Goal: Task Accomplishment & Management: Complete application form

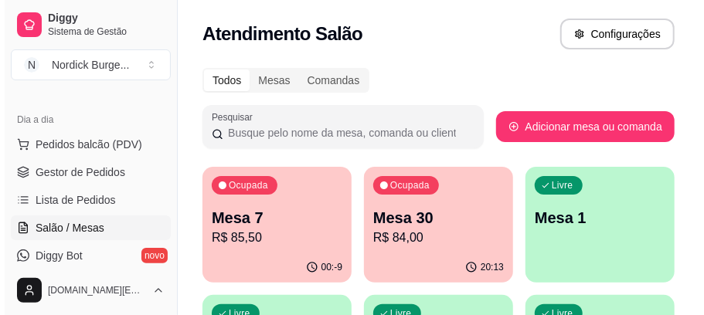
scroll to position [103, 0]
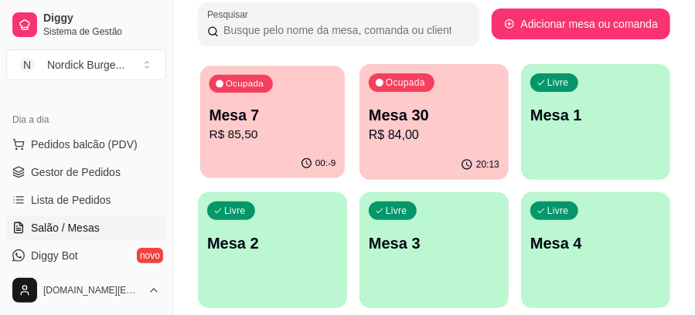
click at [306, 129] on p "R$ 85,50" at bounding box center [272, 135] width 127 height 18
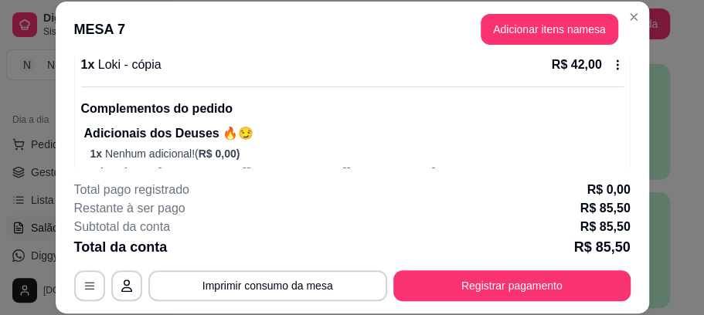
scroll to position [360, 0]
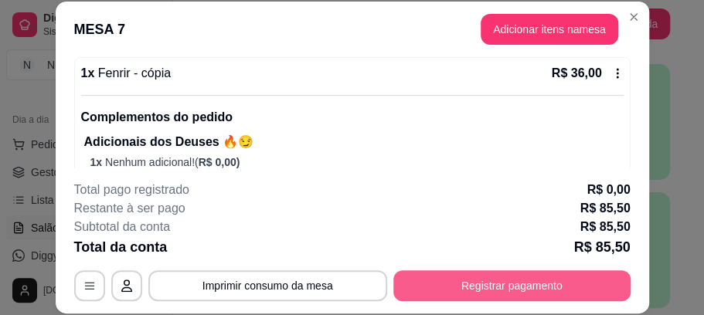
click at [482, 298] on button "Registrar pagamento" at bounding box center [511, 286] width 237 height 31
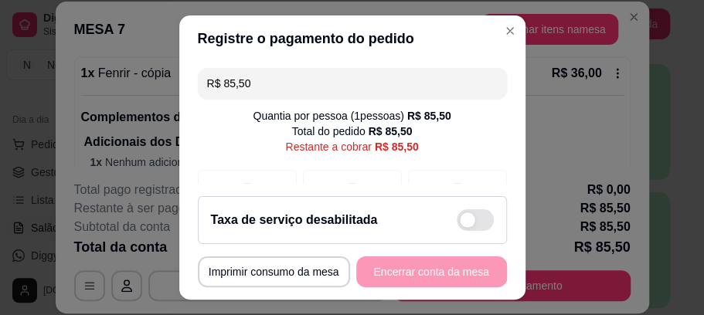
click at [404, 221] on div "Taxa de serviço desabilitada" at bounding box center [352, 220] width 283 height 22
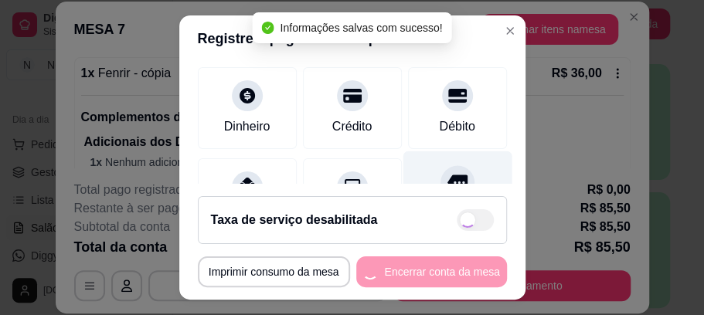
checkbox input "true"
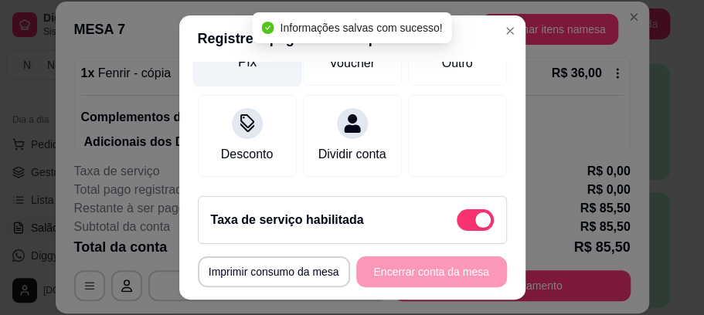
scroll to position [221, 0]
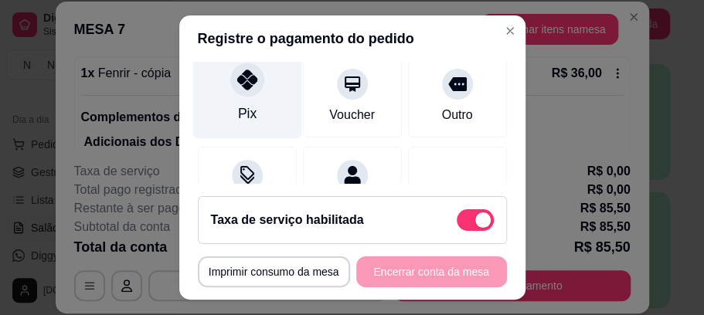
click at [232, 97] on div "Pix" at bounding box center [246, 94] width 109 height 90
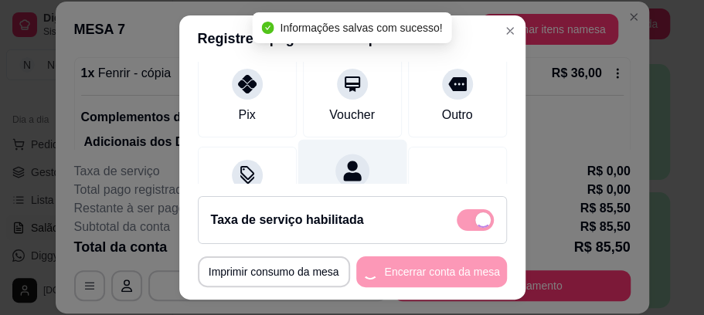
type input "R$ 0,00"
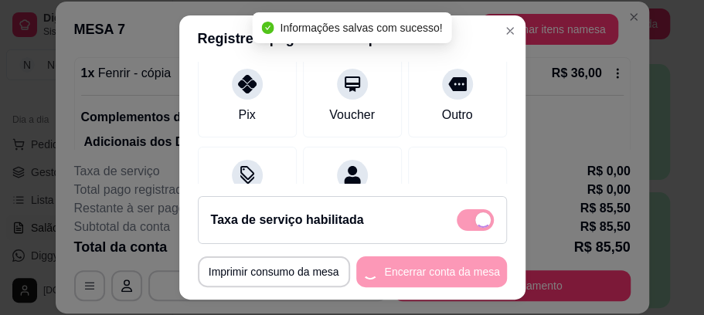
scroll to position [206, 0]
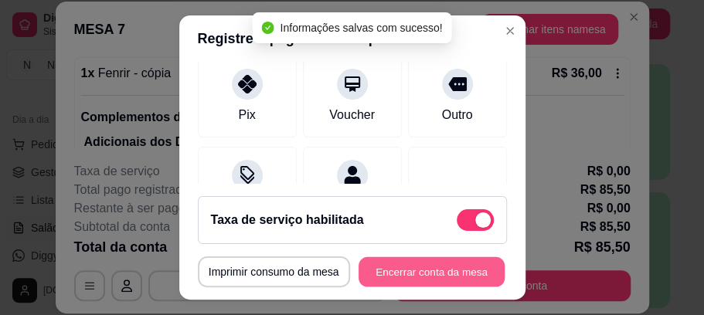
click at [426, 271] on button "Encerrar conta da mesa" at bounding box center [432, 272] width 146 height 30
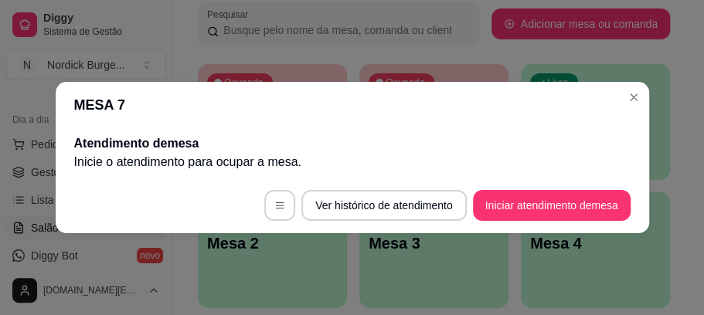
scroll to position [0, 0]
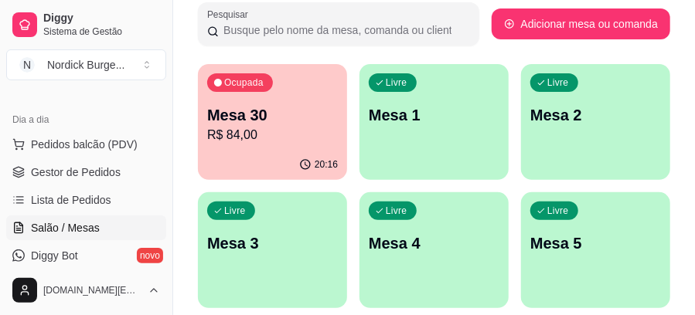
click at [305, 145] on div "Ocupada Mesa 30 R$ 84,00" at bounding box center [272, 107] width 149 height 86
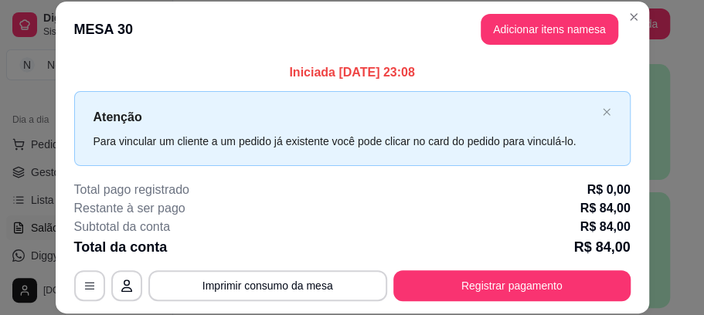
scroll to position [48, 0]
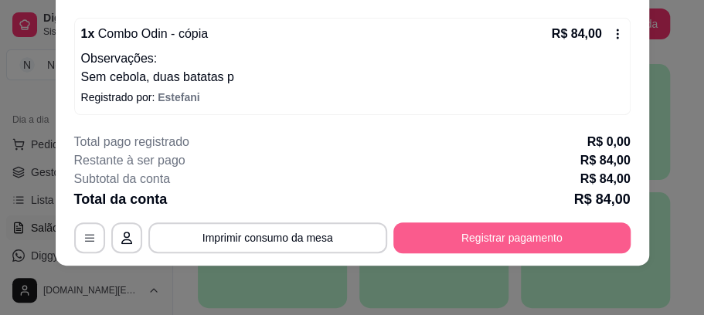
click at [536, 235] on button "Registrar pagamento" at bounding box center [511, 238] width 237 height 31
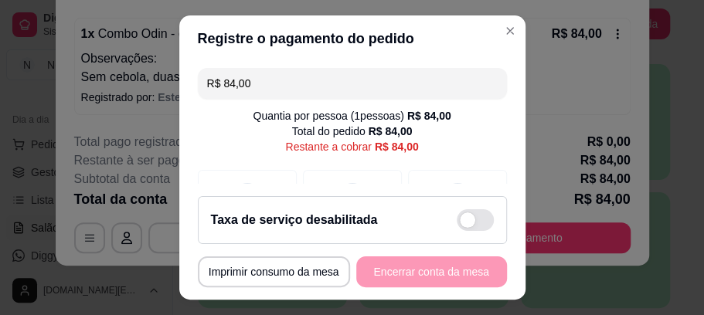
scroll to position [33, 0]
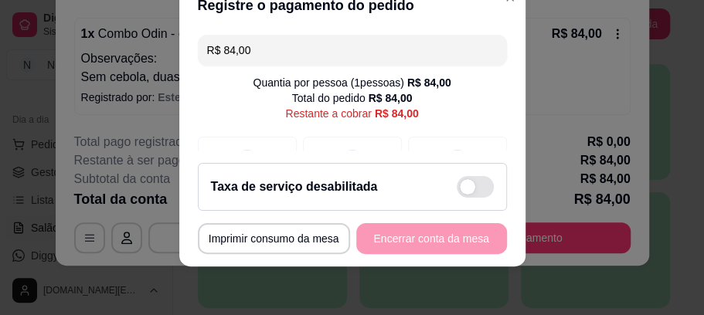
click at [380, 179] on div "Taxa de serviço desabilitada" at bounding box center [352, 187] width 283 height 22
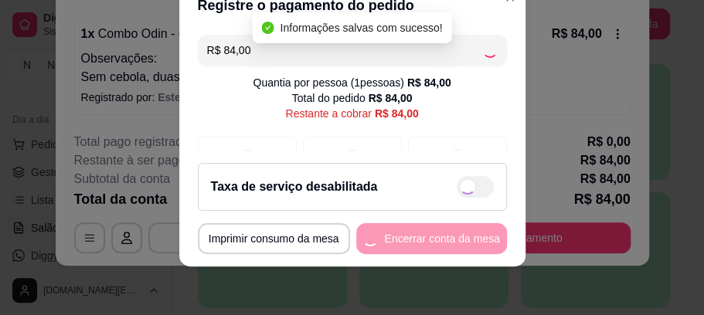
checkbox input "true"
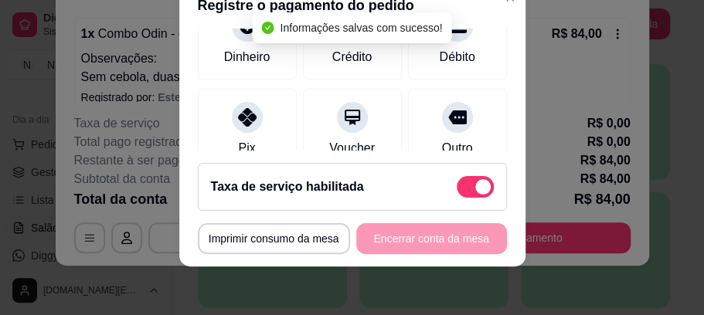
scroll to position [103, 0]
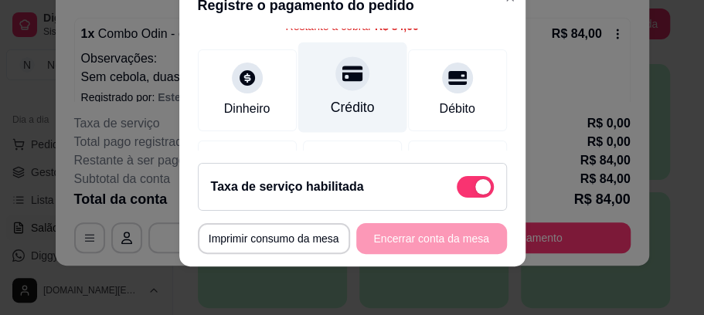
click at [341, 94] on div "Crédito" at bounding box center [352, 88] width 109 height 90
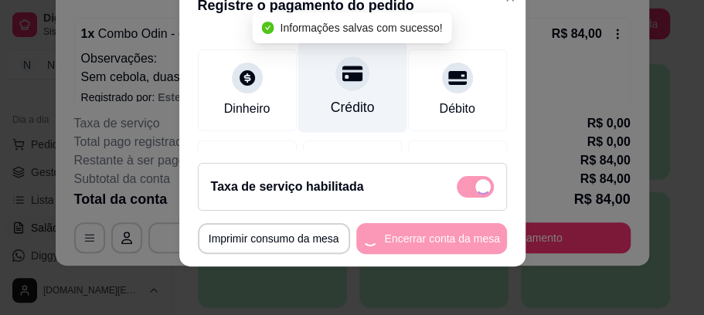
type input "R$ 0,00"
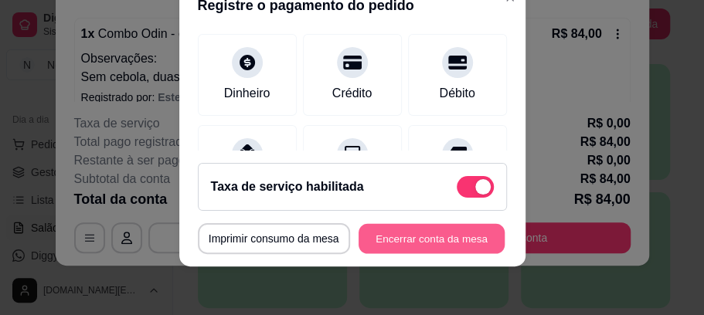
click at [404, 244] on button "Encerrar conta da mesa" at bounding box center [432, 238] width 146 height 30
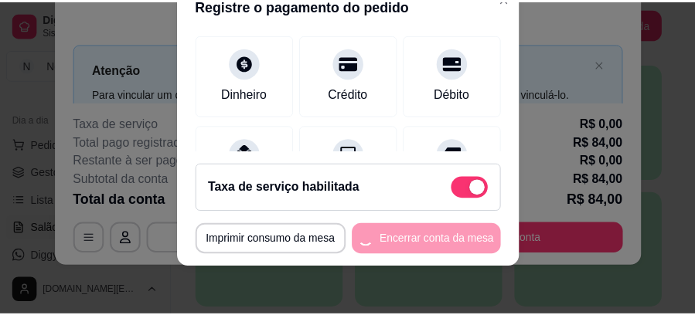
scroll to position [0, 0]
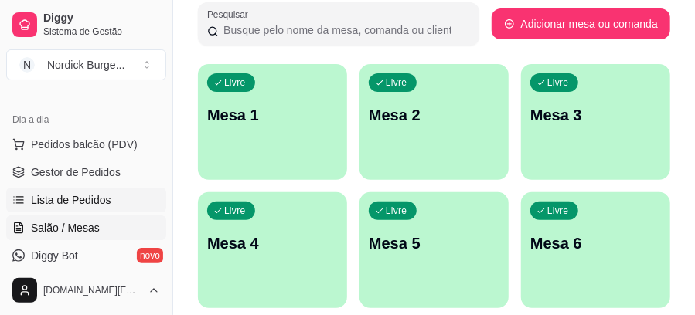
click at [41, 199] on span "Lista de Pedidos" at bounding box center [71, 199] width 80 height 15
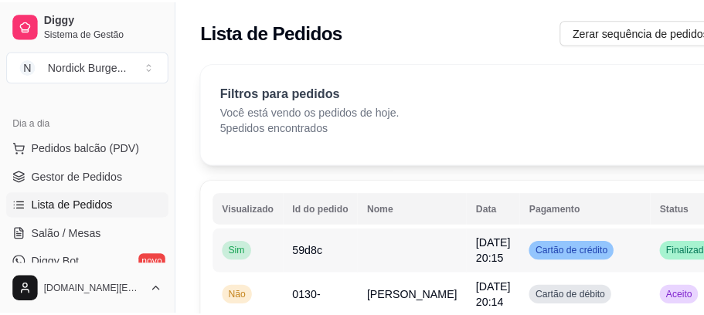
scroll to position [51, 0]
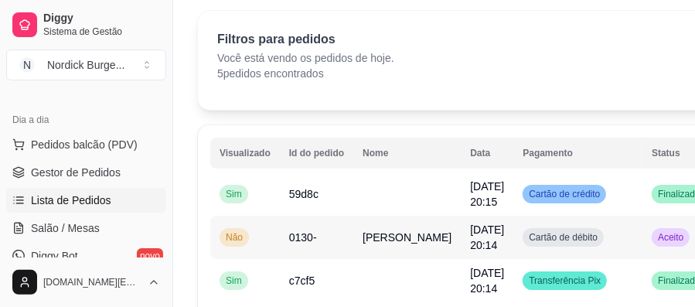
click at [268, 241] on td "Não" at bounding box center [245, 237] width 70 height 43
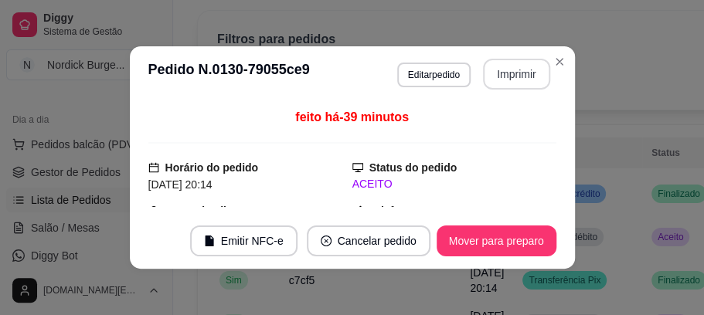
click at [506, 66] on button "Imprimir" at bounding box center [516, 74] width 67 height 31
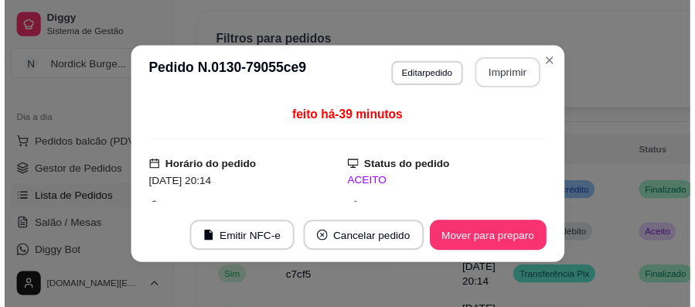
scroll to position [0, 0]
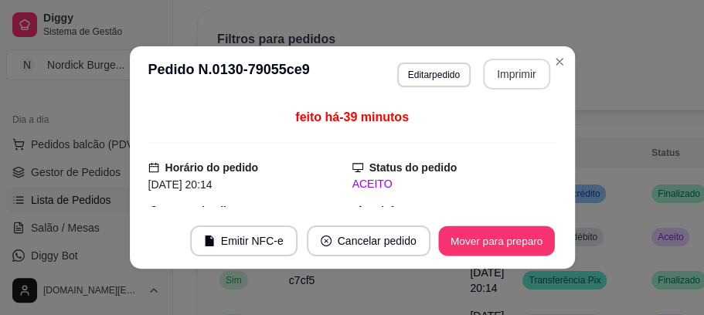
click at [502, 247] on button "Mover para preparo" at bounding box center [496, 241] width 116 height 30
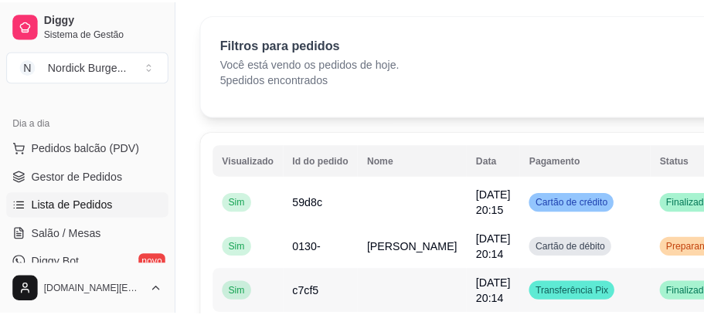
scroll to position [99, 0]
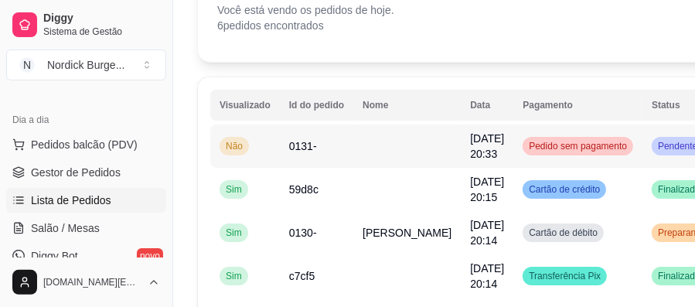
click at [257, 150] on td "Não" at bounding box center [245, 145] width 70 height 43
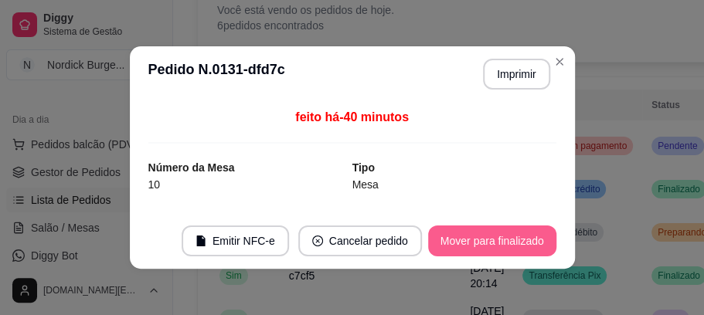
click at [438, 244] on button "Mover para finalizado" at bounding box center [492, 241] width 128 height 31
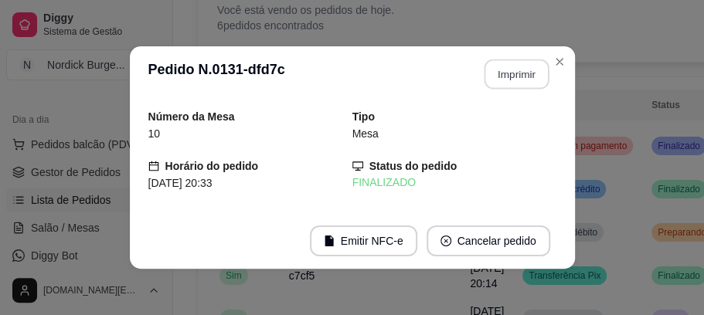
click at [495, 80] on button "Imprimir" at bounding box center [516, 75] width 65 height 30
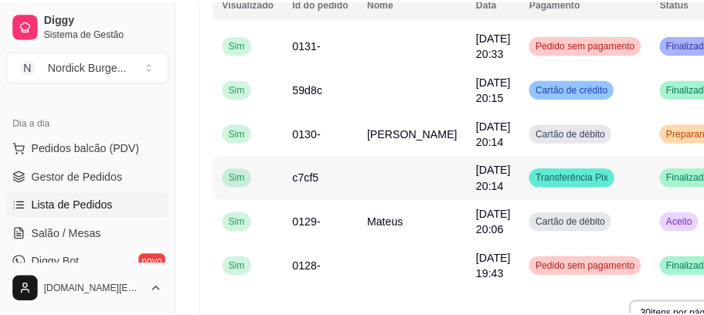
scroll to position [254, 0]
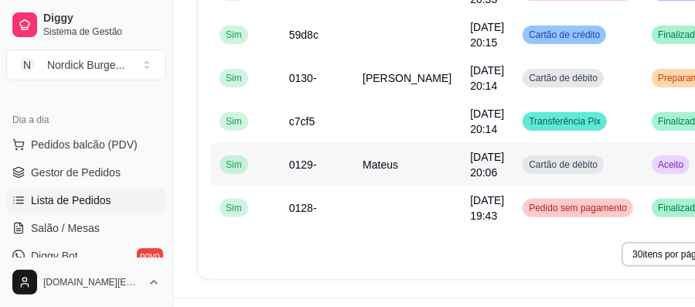
click at [323, 167] on td "0129-" at bounding box center [316, 164] width 73 height 43
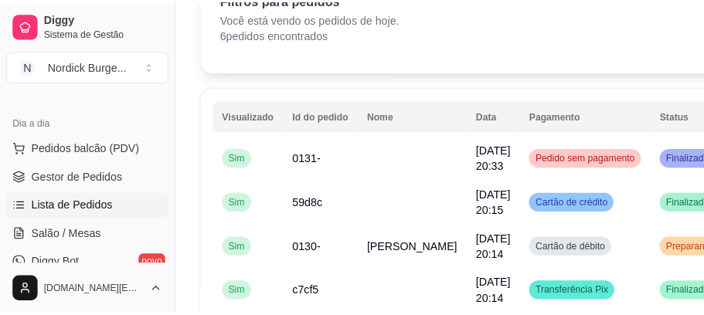
scroll to position [0, 0]
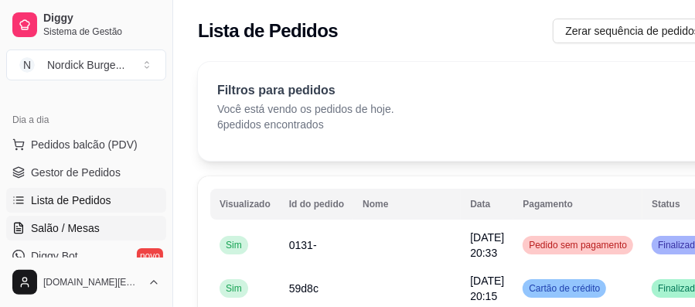
click at [71, 224] on span "Salão / Mesas" at bounding box center [65, 227] width 69 height 15
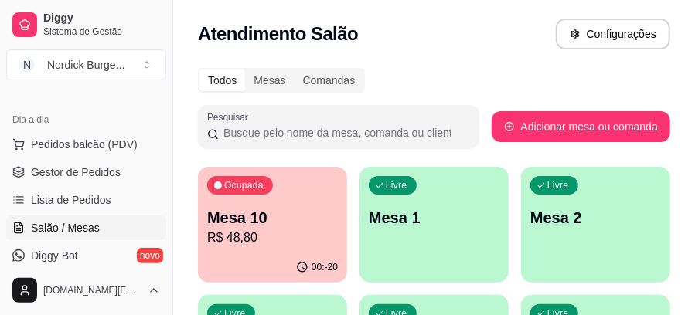
click at [261, 249] on div "Ocupada Mesa 10 R$ 48,80" at bounding box center [272, 210] width 149 height 86
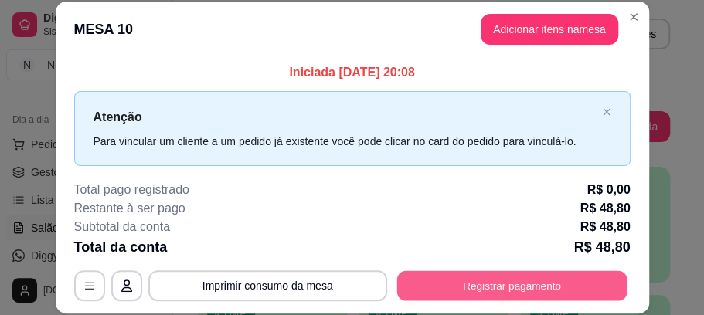
click at [552, 292] on button "Registrar pagamento" at bounding box center [512, 286] width 230 height 30
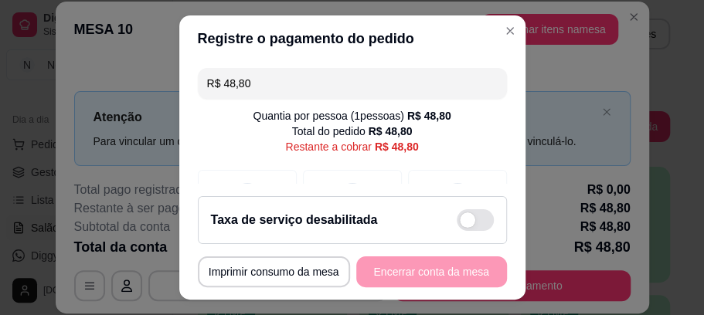
click at [434, 222] on div "Taxa de serviço desabilitada" at bounding box center [352, 220] width 283 height 22
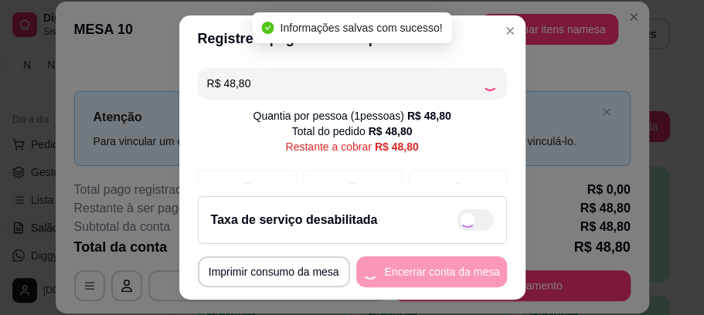
checkbox input "true"
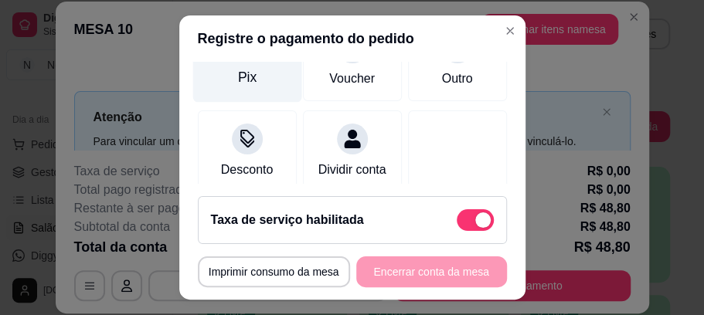
scroll to position [155, 0]
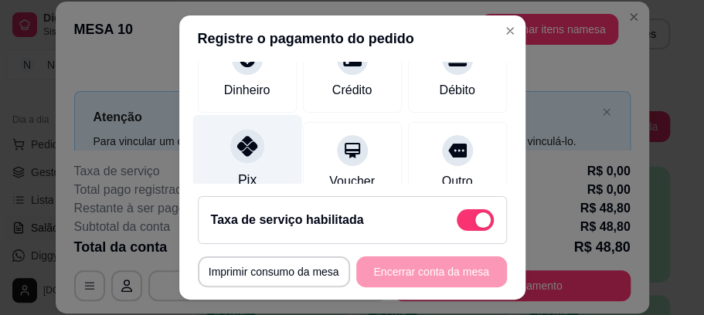
click at [232, 156] on div at bounding box center [247, 147] width 34 height 34
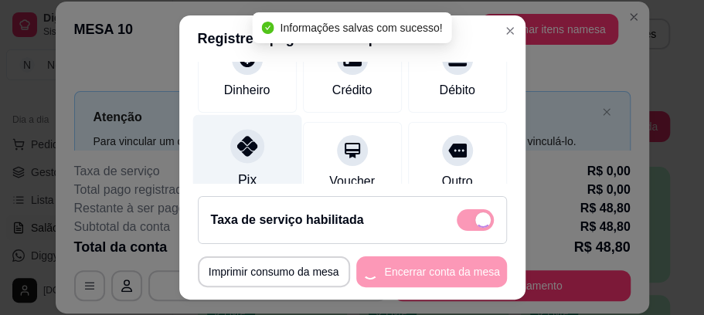
type input "R$ 0,00"
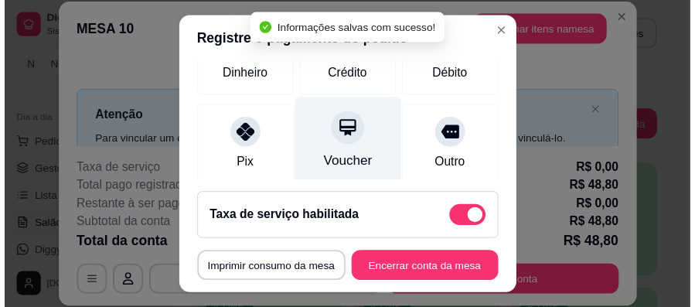
scroll to position [139, 0]
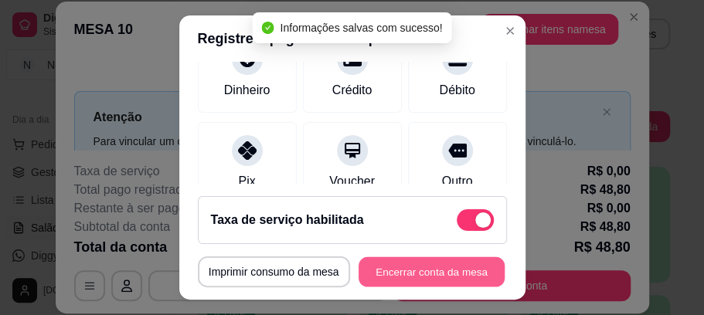
click at [371, 272] on button "Encerrar conta da mesa" at bounding box center [432, 272] width 146 height 30
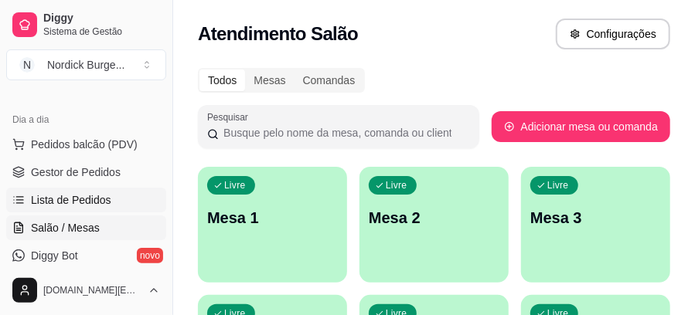
click at [73, 199] on span "Lista de Pedidos" at bounding box center [71, 199] width 80 height 15
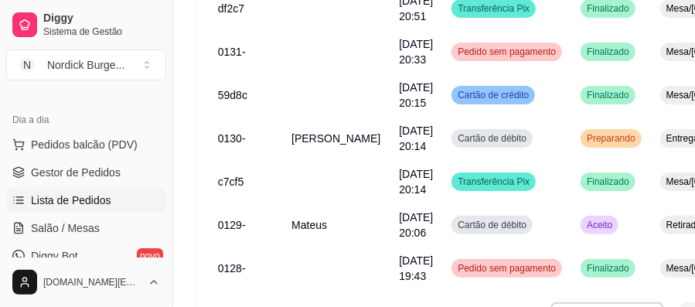
scroll to position [340, 0]
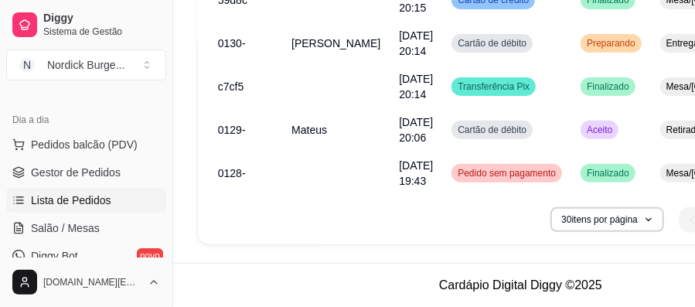
drag, startPoint x: 326, startPoint y: 233, endPoint x: 398, endPoint y: 228, distance: 72.1
click at [398, 228] on div "**********" at bounding box center [520, 45] width 645 height 400
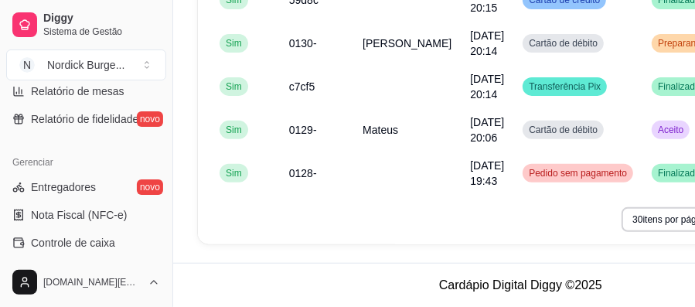
scroll to position [618, 0]
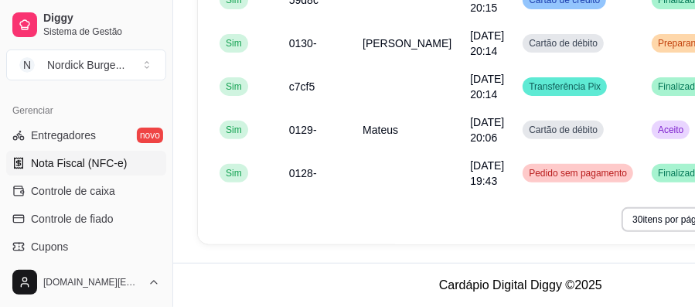
click at [56, 159] on span "Nota Fiscal (NFC-e)" at bounding box center [79, 162] width 96 height 15
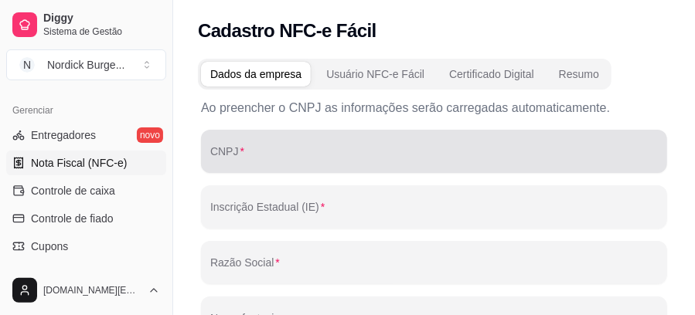
click at [237, 158] on input "CNPJ" at bounding box center [434, 157] width 448 height 15
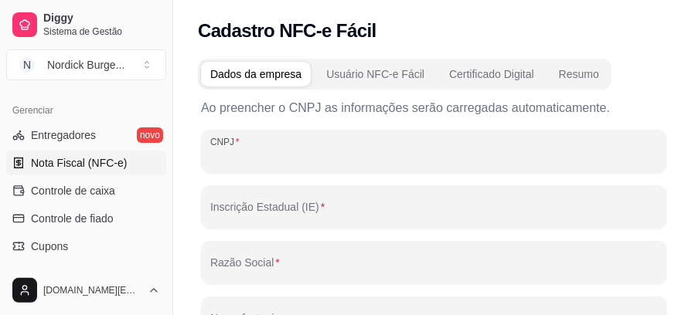
click at [246, 156] on input "CNPJ" at bounding box center [434, 157] width 448 height 15
paste input "55.794.517/0001-91"
type input "55.794.517/0001-91"
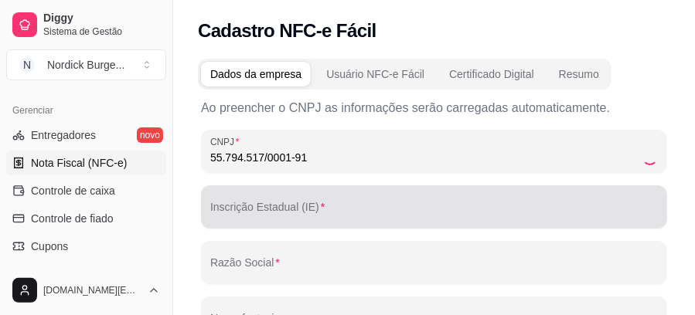
click at [247, 223] on div "Inscrição Estadual (IE)" at bounding box center [434, 207] width 466 height 43
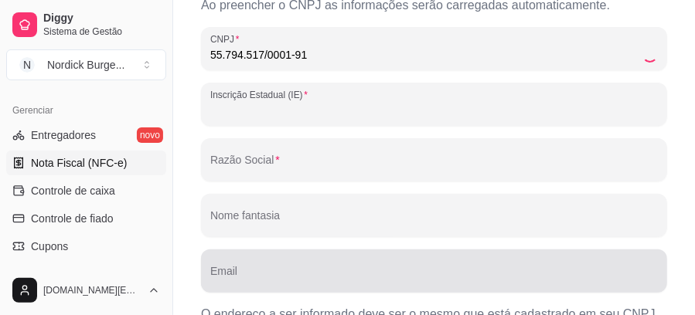
scroll to position [51, 0]
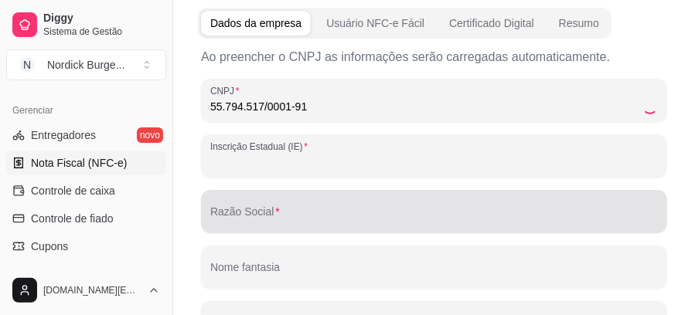
type input "289601193"
type input "[PERSON_NAME]"
type input "[EMAIL_ADDRESS][DOMAIN_NAME]"
type input "79752044"
type input "RUA [PERSON_NAME]"
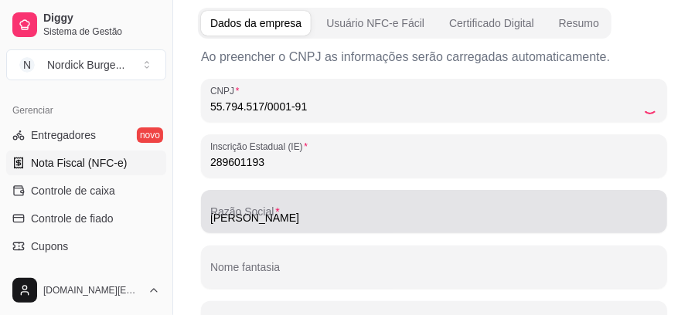
type input "2053"
type input "HORTO FLORESTAL"
type input "NOVA ANDRADINA"
type input "MS"
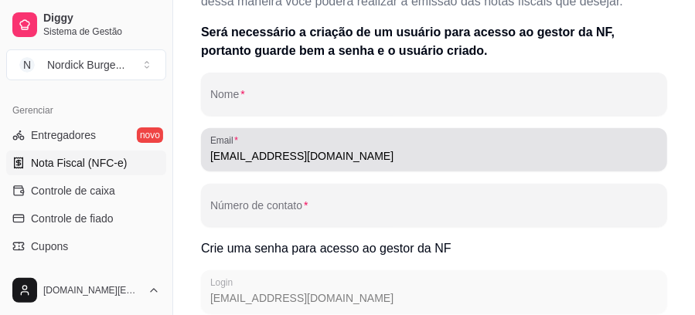
scroll to position [226, 0]
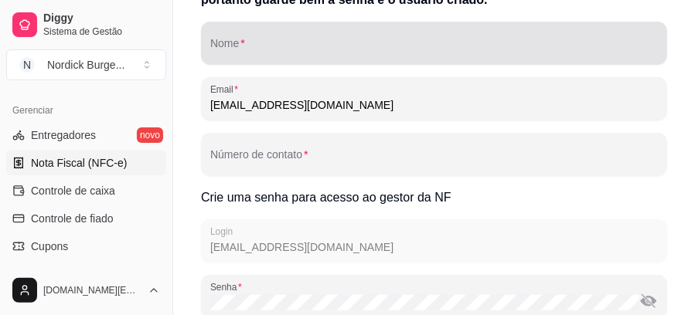
click at [271, 48] on input "Nome" at bounding box center [434, 49] width 448 height 15
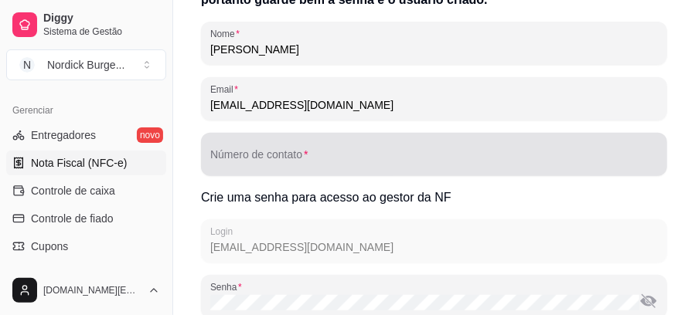
type input "[PERSON_NAME]"
click at [300, 164] on input "Número de contato" at bounding box center [434, 160] width 448 height 15
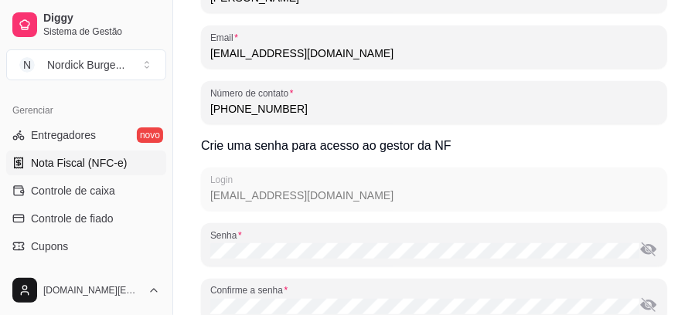
scroll to position [329, 0]
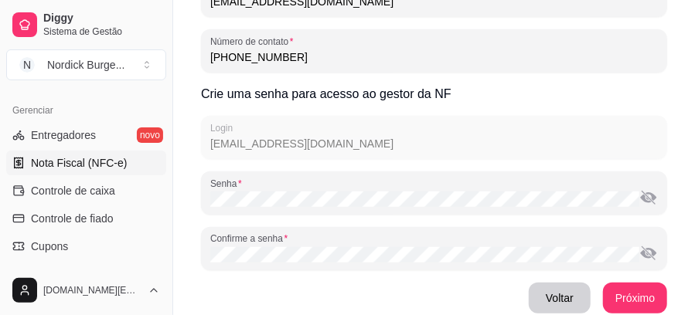
type input "[PHONE_NUMBER]"
click at [280, 150] on div "A NFC-e Fácil é uma empresa que oferece soluções práticas e eficientes para a e…" at bounding box center [434, 42] width 466 height 544
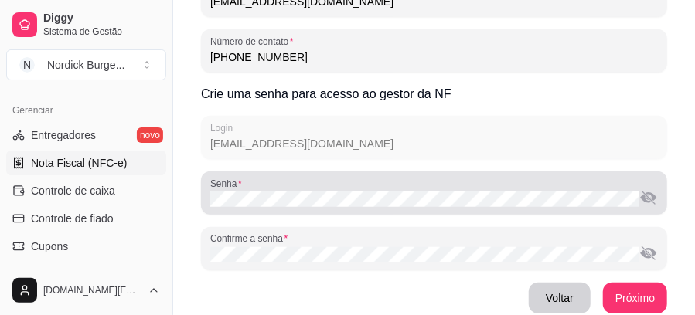
scroll to position [380, 0]
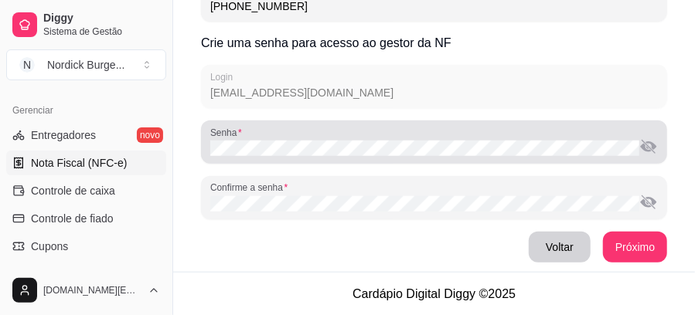
click at [290, 155] on div at bounding box center [434, 142] width 448 height 31
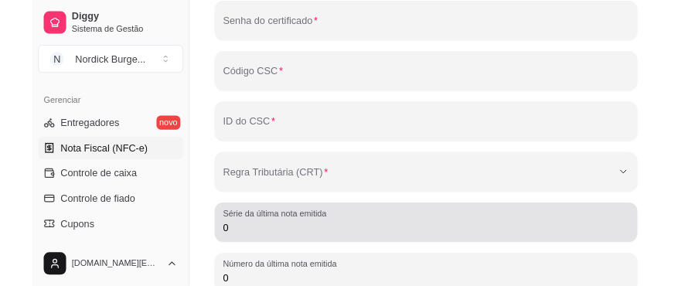
scroll to position [114, 0]
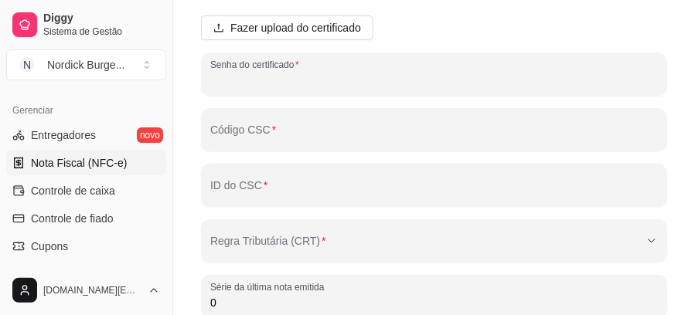
click at [288, 73] on input "Senha do certificado" at bounding box center [434, 80] width 448 height 15
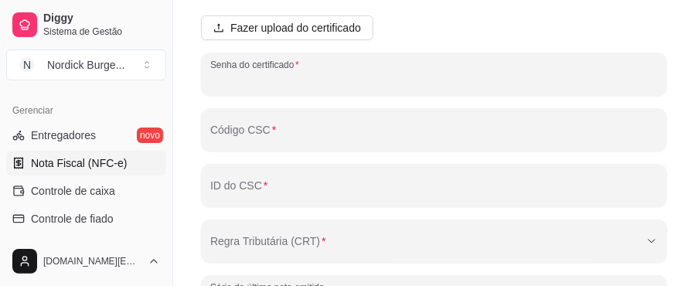
click at [238, 80] on input "Senha do certificado" at bounding box center [434, 80] width 448 height 15
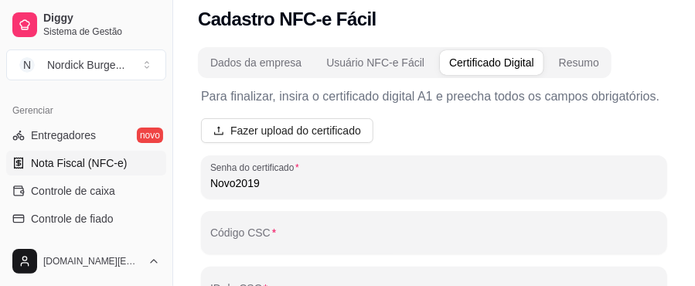
type input "Novo2019"
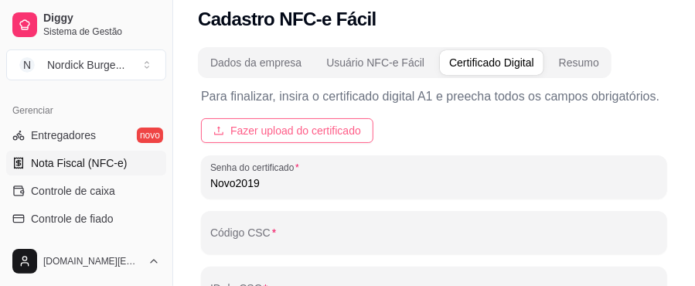
click at [292, 138] on span "Fazer upload do certificado" at bounding box center [295, 130] width 131 height 17
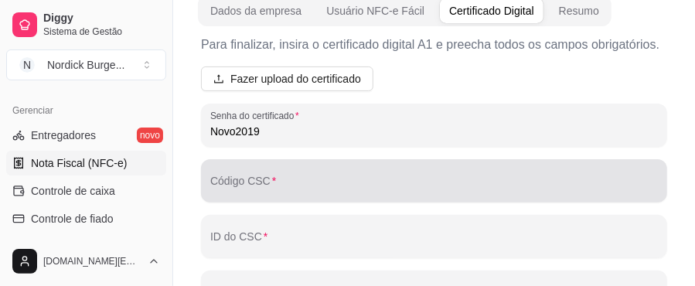
scroll to position [114, 0]
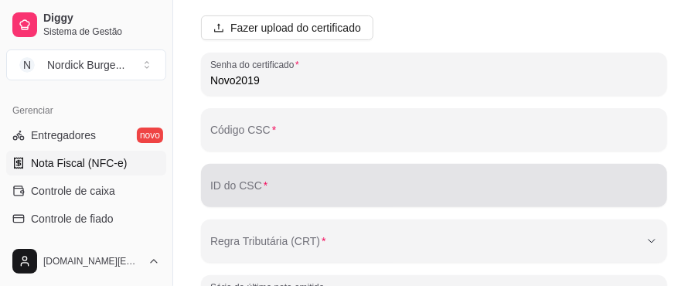
click at [269, 141] on input "Código CSC" at bounding box center [434, 135] width 448 height 15
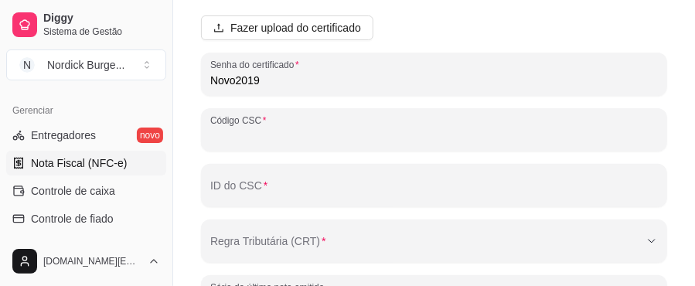
paste input "76af9272c351f79da1d7538b21ba239f0ce8"
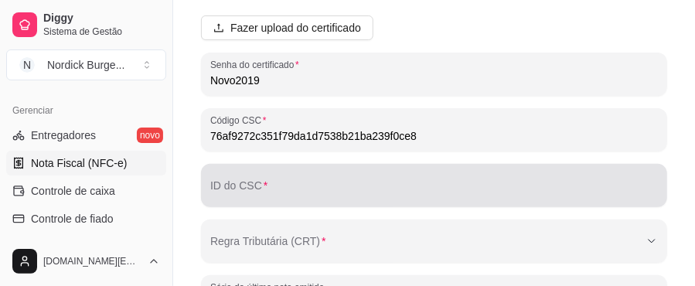
type input "76af9272c351f79da1d7538b21ba239f0ce8"
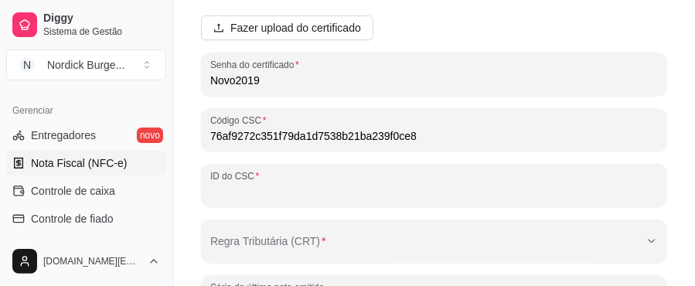
click at [258, 197] on input "ID do CSC" at bounding box center [434, 191] width 448 height 15
paste input "000001"
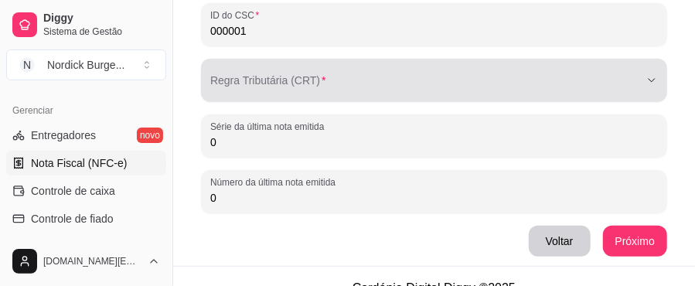
scroll to position [322, 0]
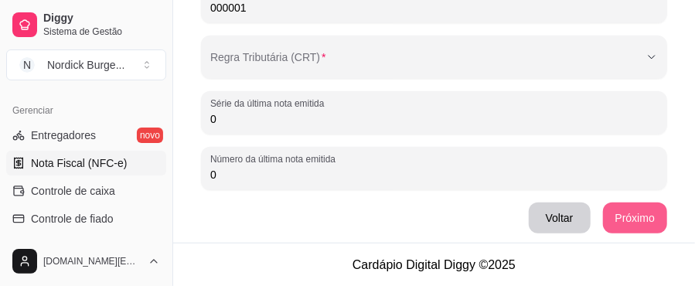
type input "000001"
click at [636, 213] on button "Próximo" at bounding box center [635, 218] width 63 height 30
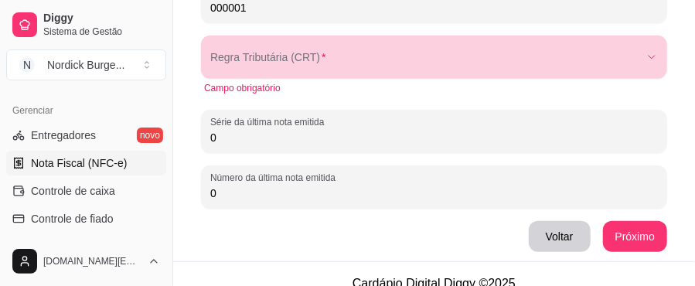
click at [278, 65] on div "button" at bounding box center [424, 57] width 429 height 31
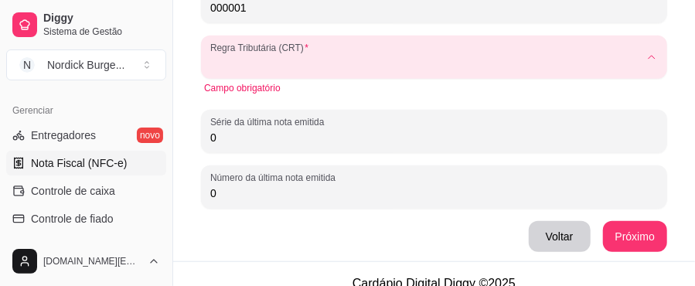
click at [292, 98] on span "1 - Simples Nacional" at bounding box center [426, 99] width 409 height 15
type input "1"
select select "1"
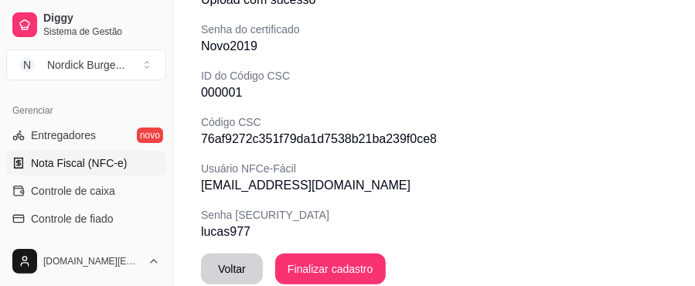
scroll to position [502, 0]
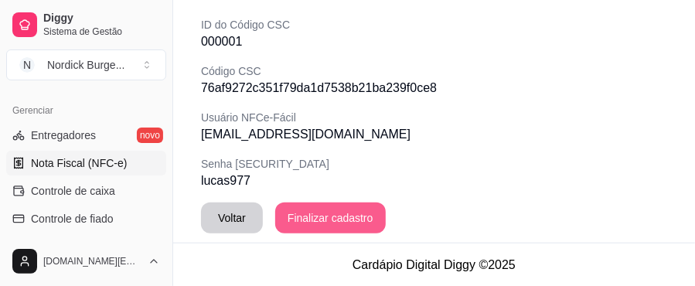
click at [308, 222] on button "Finalizar cadastro" at bounding box center [330, 218] width 111 height 31
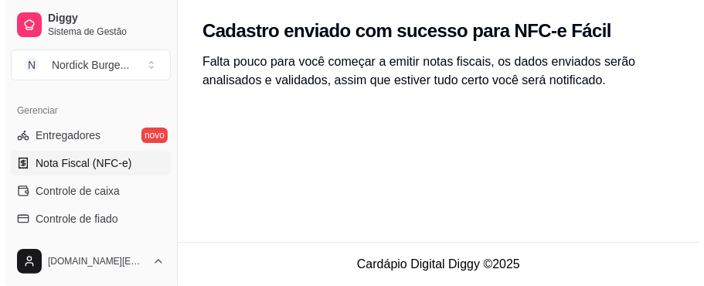
scroll to position [0, 0]
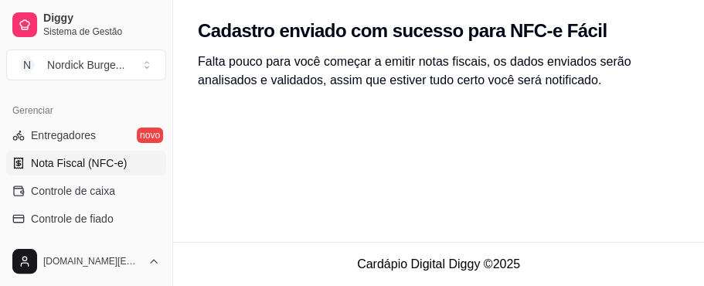
click at [200, 193] on div "Cadastro enviado com sucesso para NFC-e Fácil Falta pouco para você começar a e…" at bounding box center [438, 121] width 531 height 242
click at [73, 134] on span "Entregadores" at bounding box center [63, 135] width 65 height 15
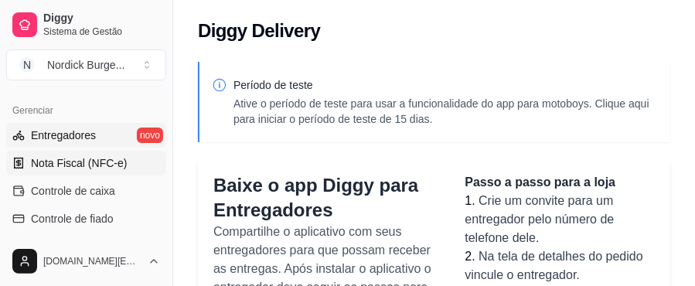
click at [70, 159] on span "Nota Fiscal (NFC-e)" at bounding box center [79, 162] width 96 height 15
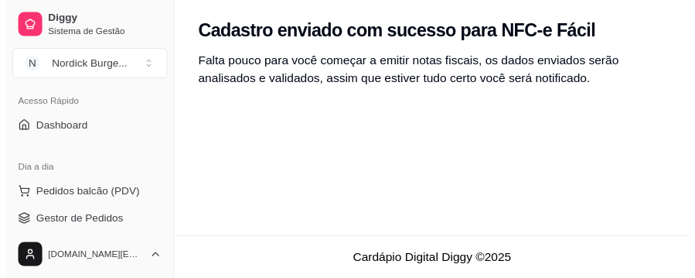
scroll to position [155, 0]
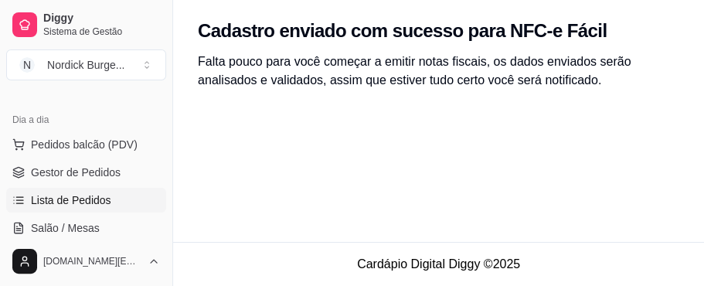
click at [83, 201] on span "Lista de Pedidos" at bounding box center [71, 199] width 80 height 15
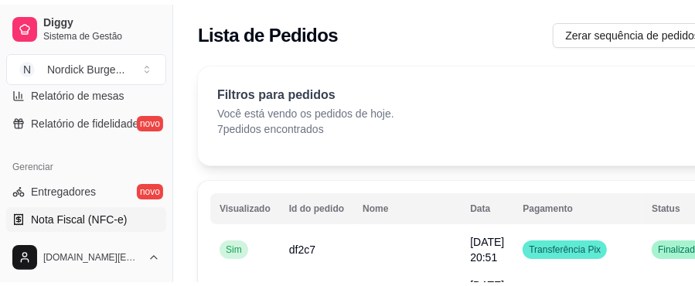
scroll to position [618, 0]
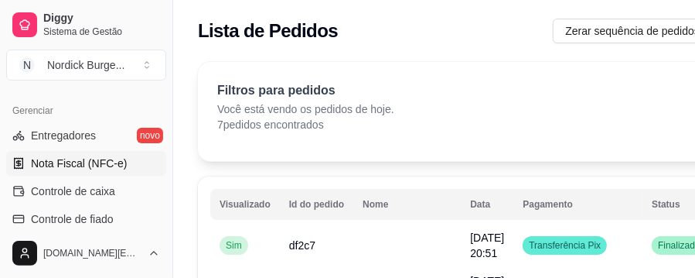
click at [75, 166] on span "Nota Fiscal (NFC-e)" at bounding box center [79, 162] width 96 height 15
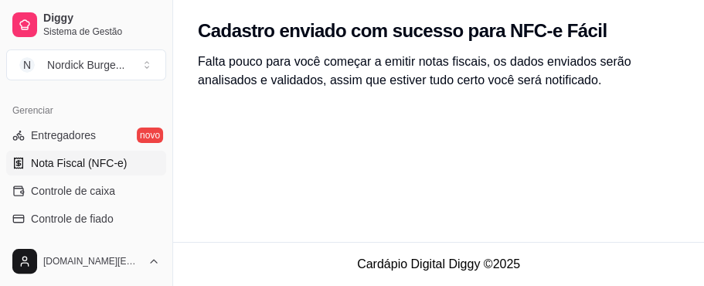
click at [354, 88] on p "Falta pouco para você começar a emitir notas fiscais, os dados enviados serão a…" at bounding box center [439, 71] width 482 height 37
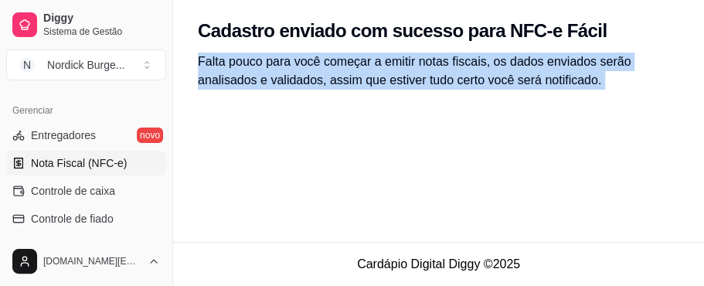
click at [354, 88] on p "Falta pouco para você começar a emitir notas fiscais, os dados enviados serão a…" at bounding box center [439, 71] width 482 height 37
click at [371, 87] on p "Falta pouco para você começar a emitir notas fiscais, os dados enviados serão a…" at bounding box center [439, 71] width 482 height 37
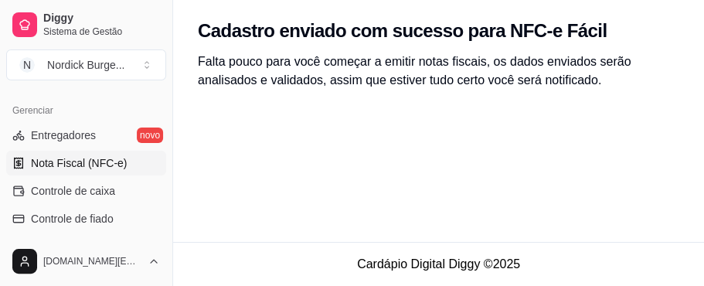
click at [356, 155] on div "Cadastro enviado com sucesso para NFC-e Fácil Falta pouco para você começar a e…" at bounding box center [438, 121] width 531 height 242
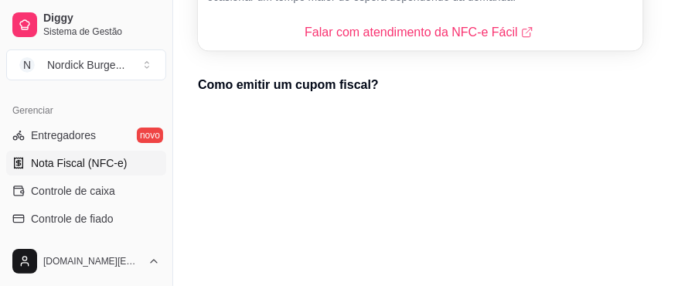
scroll to position [598, 0]
